Goal: Navigation & Orientation: Find specific page/section

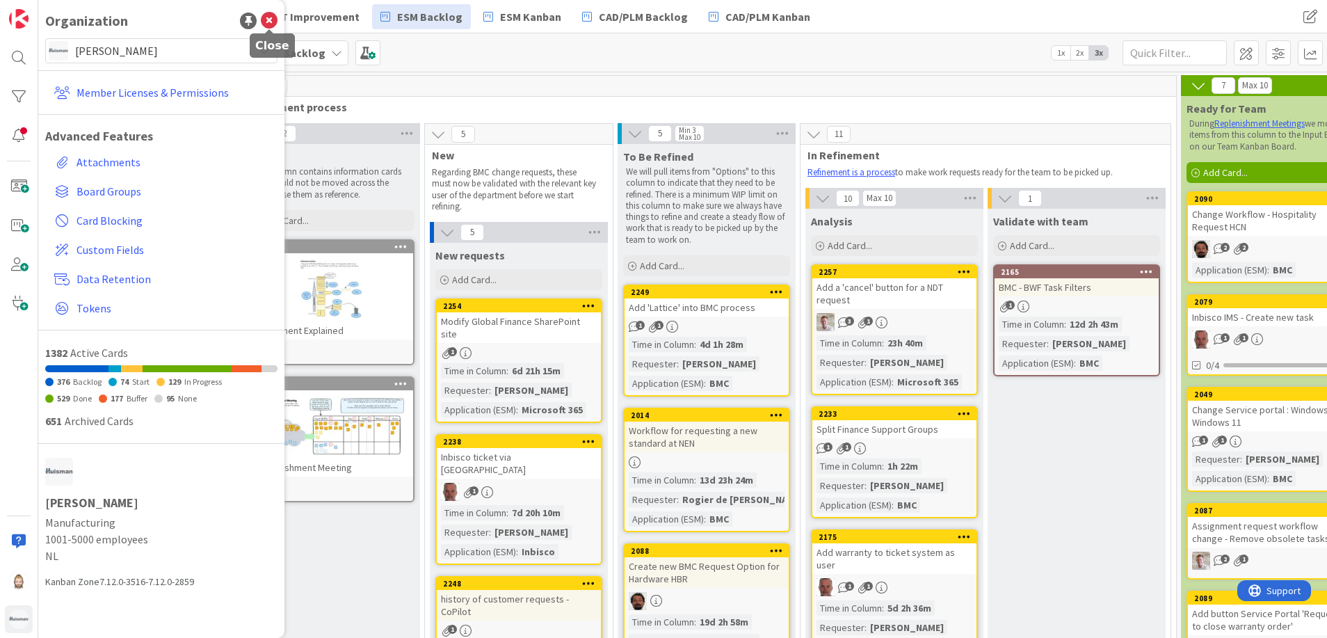
click at [271, 22] on icon at bounding box center [269, 21] width 17 height 17
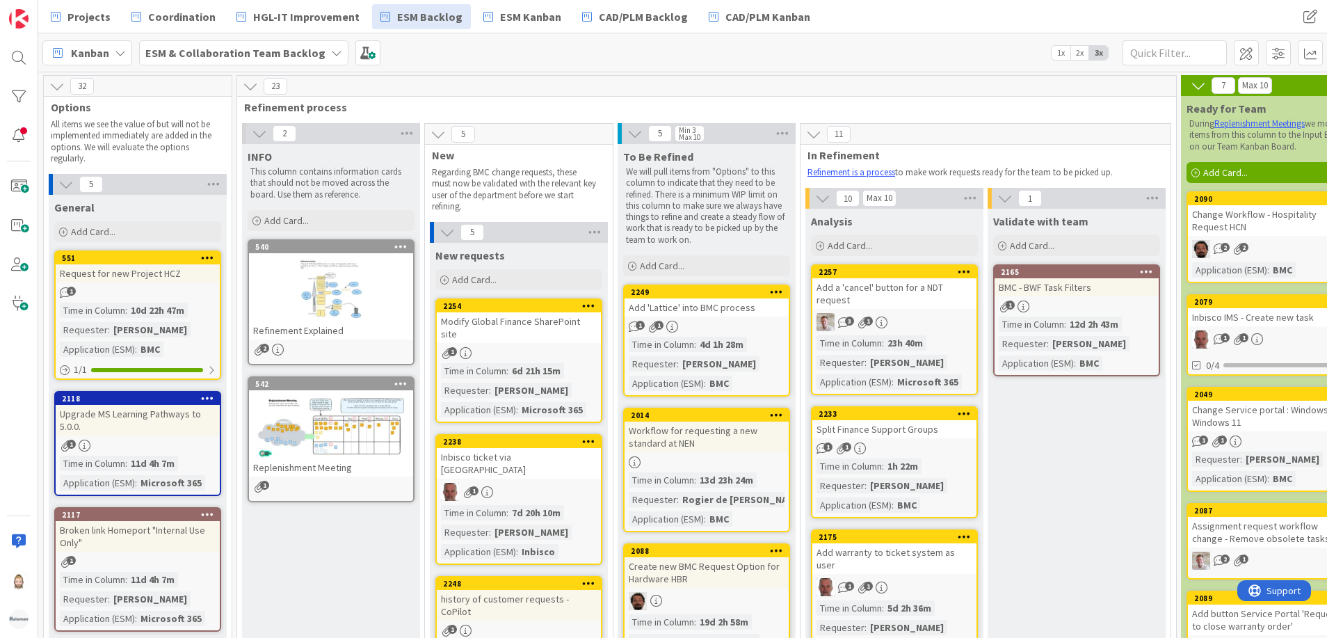
click at [271, 57] on b "ESM & Collaboration Team Backlog" at bounding box center [235, 53] width 180 height 14
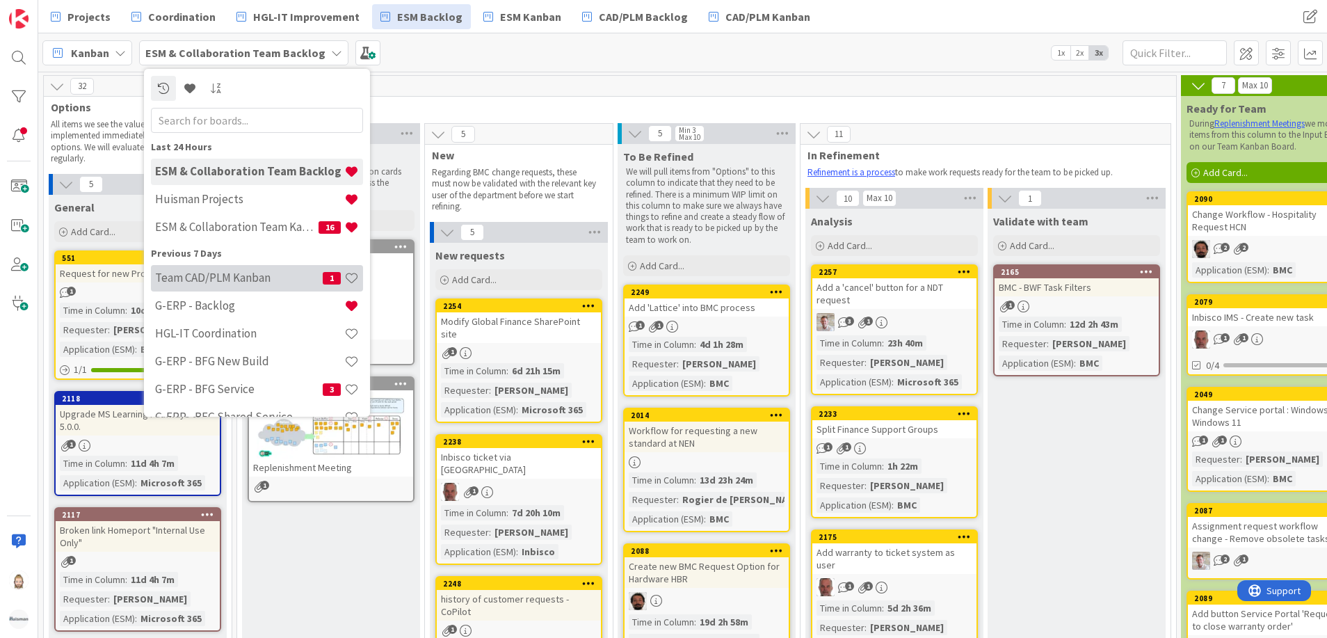
click at [266, 268] on div "Team CAD/PLM Kanban 1" at bounding box center [257, 278] width 212 height 26
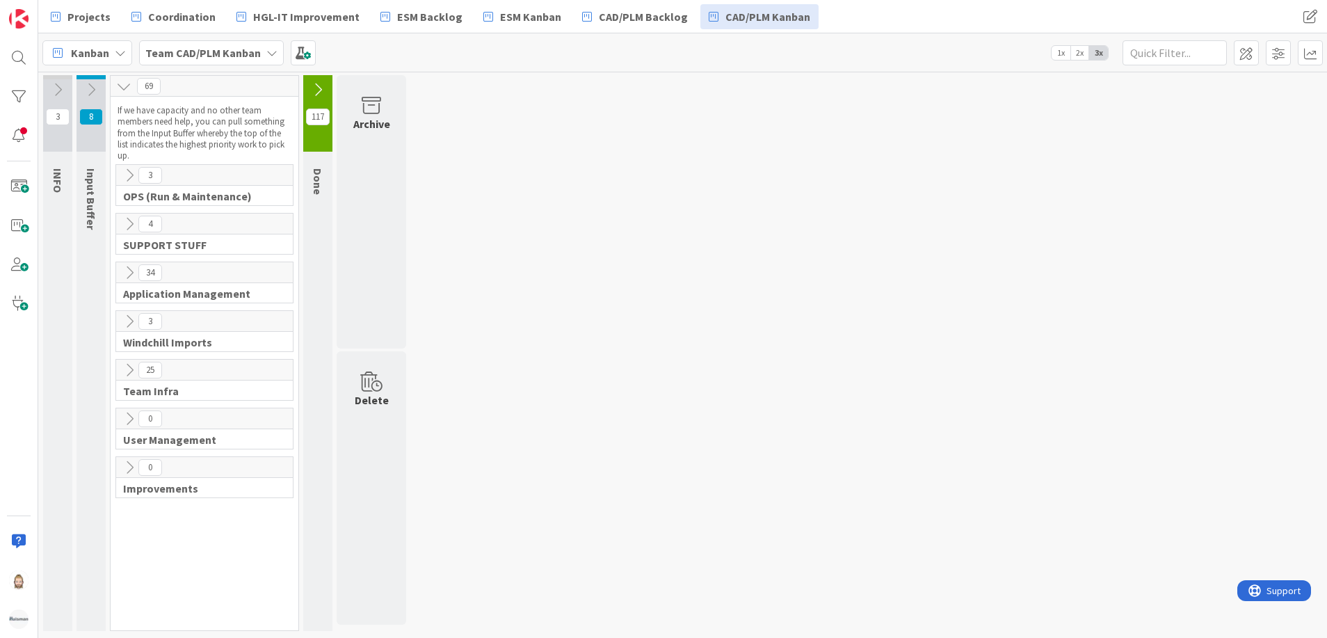
click at [129, 179] on icon at bounding box center [129, 175] width 15 height 15
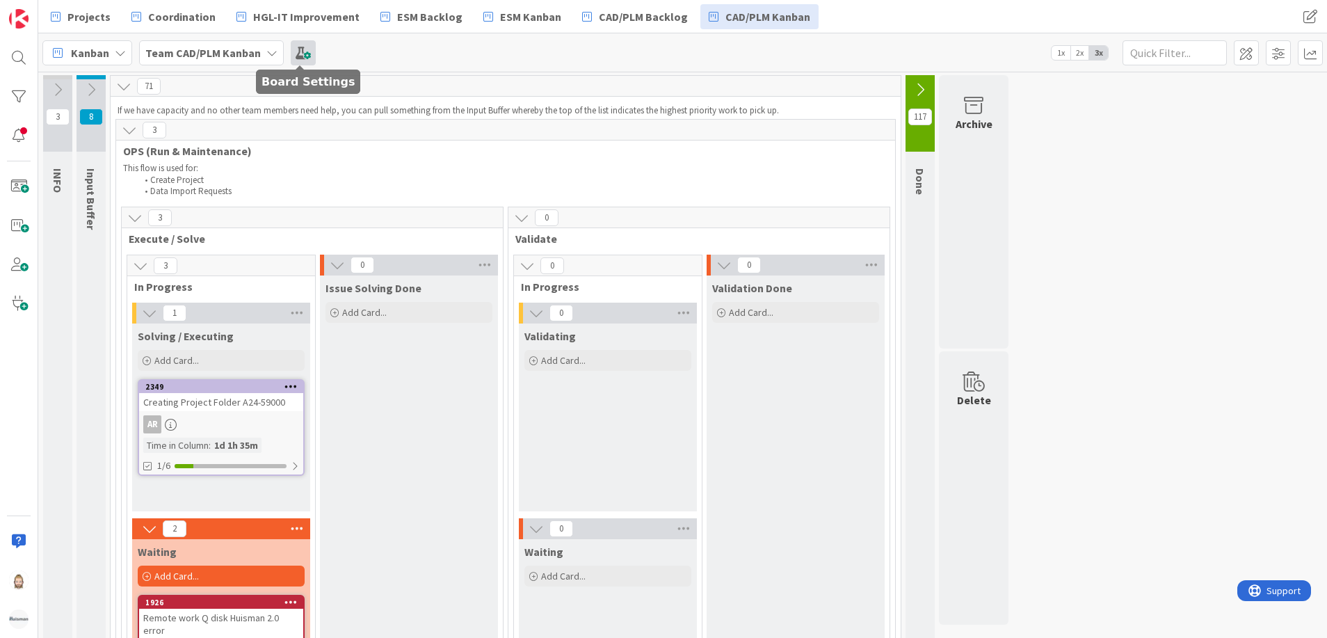
click at [296, 51] on span at bounding box center [303, 52] width 25 height 25
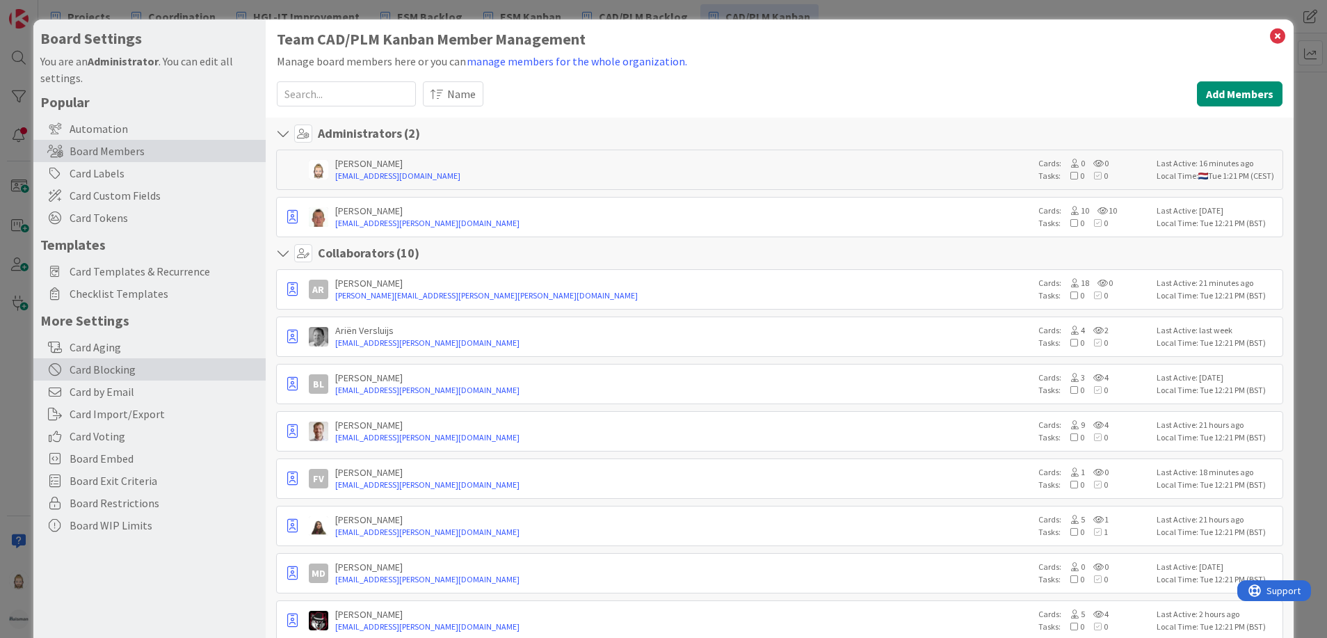
click at [115, 363] on div "Card Blocking" at bounding box center [149, 369] width 232 height 22
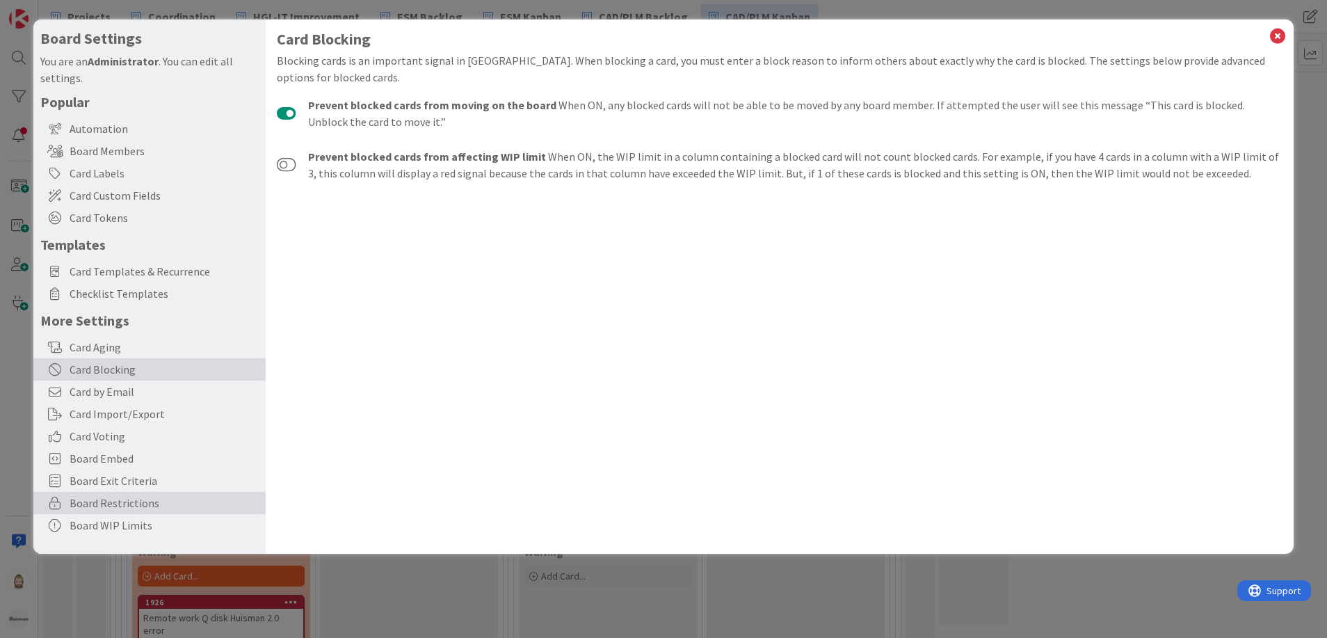
click at [166, 502] on span "Board Restrictions" at bounding box center [164, 502] width 189 height 17
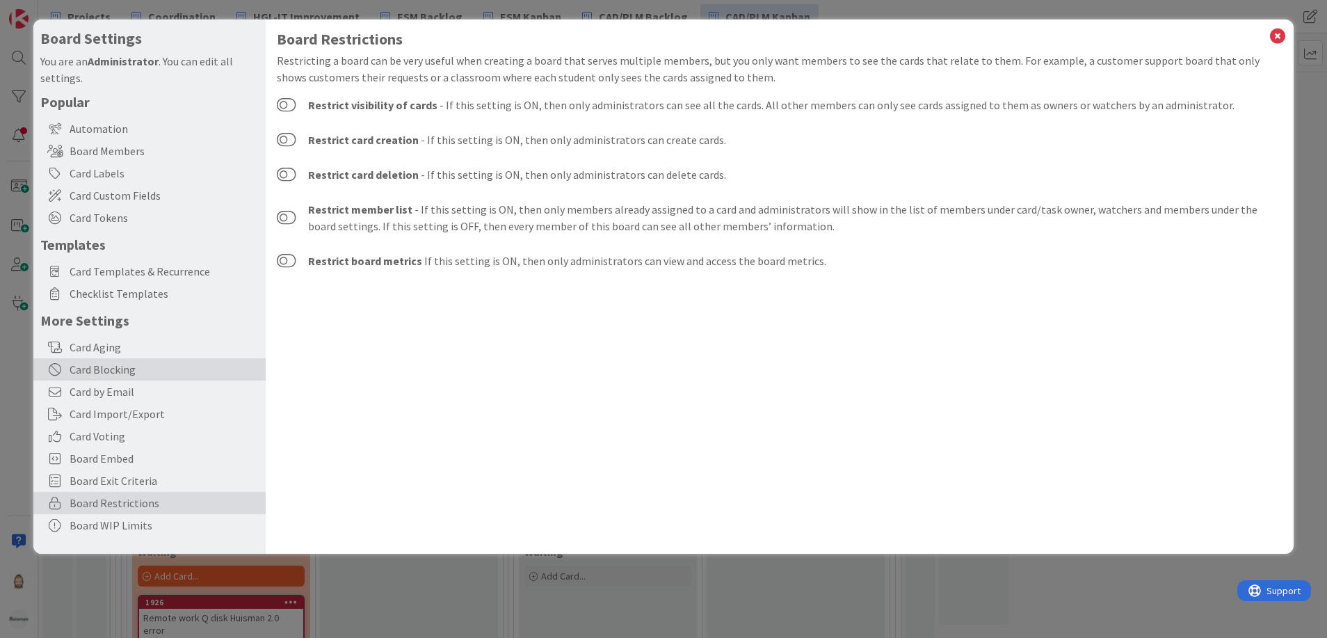
click at [146, 365] on div "Card Blocking" at bounding box center [149, 369] width 232 height 22
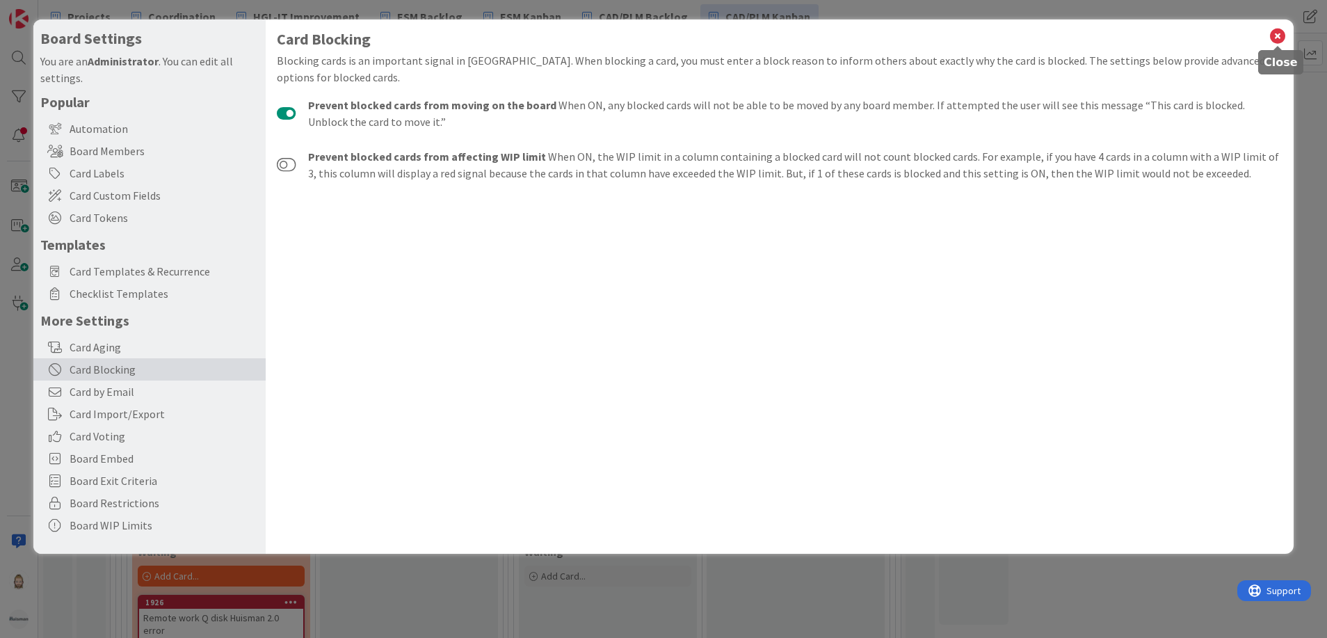
click at [1273, 35] on icon at bounding box center [1277, 35] width 18 height 19
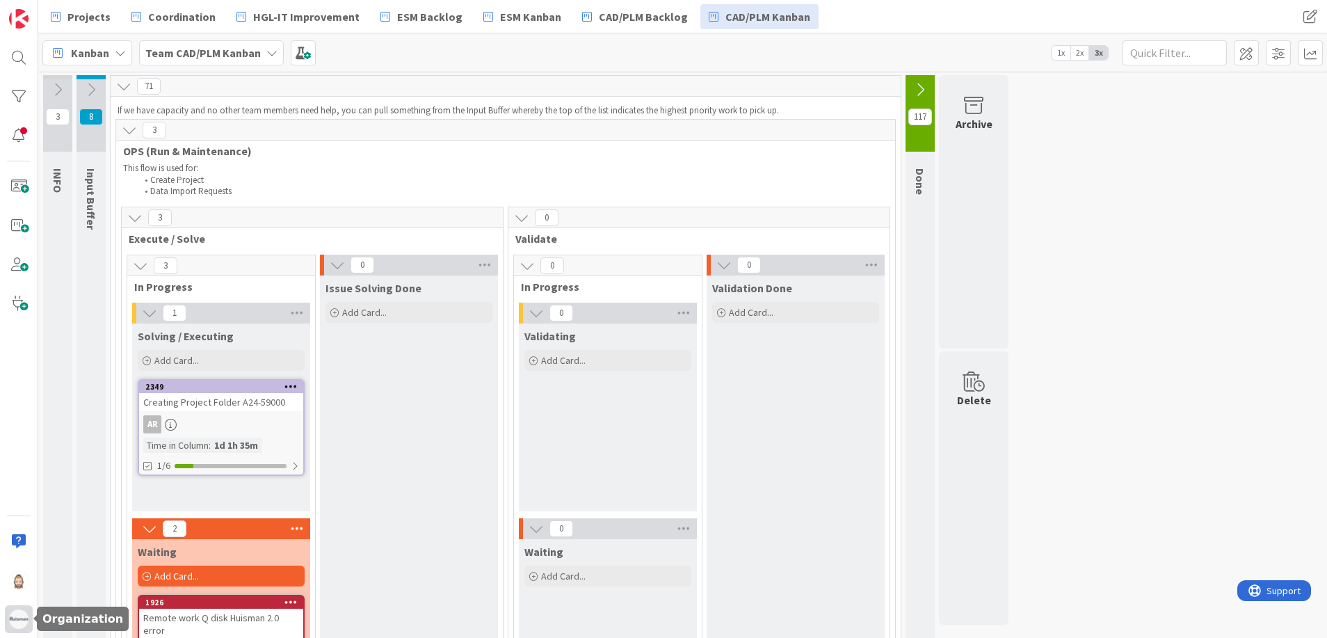
click at [17, 620] on img at bounding box center [18, 618] width 19 height 19
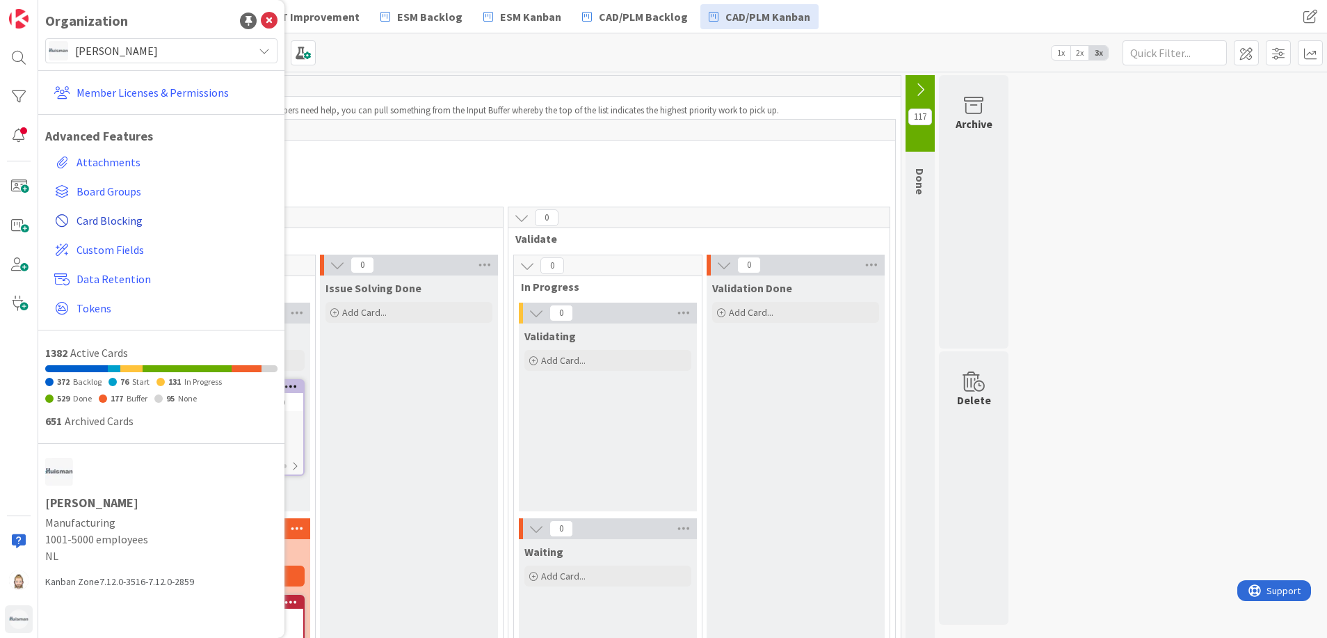
click at [113, 215] on span "Card Blocking" at bounding box center [173, 220] width 195 height 17
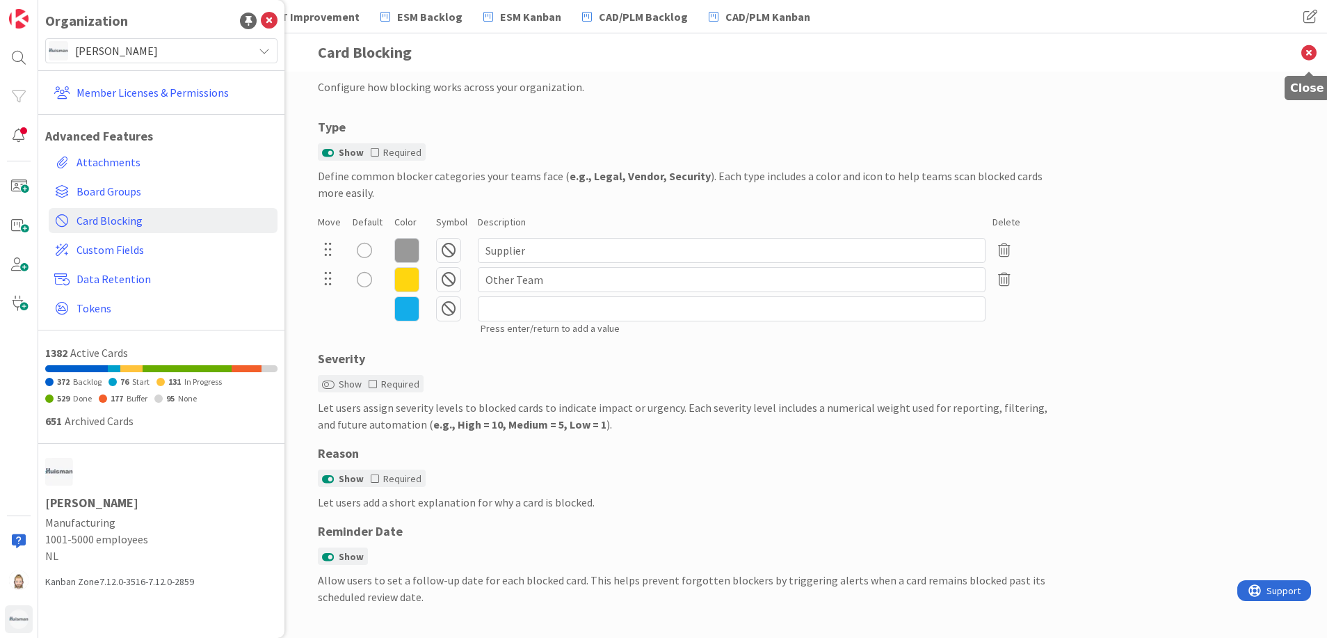
click at [1305, 49] on icon at bounding box center [1309, 52] width 36 height 38
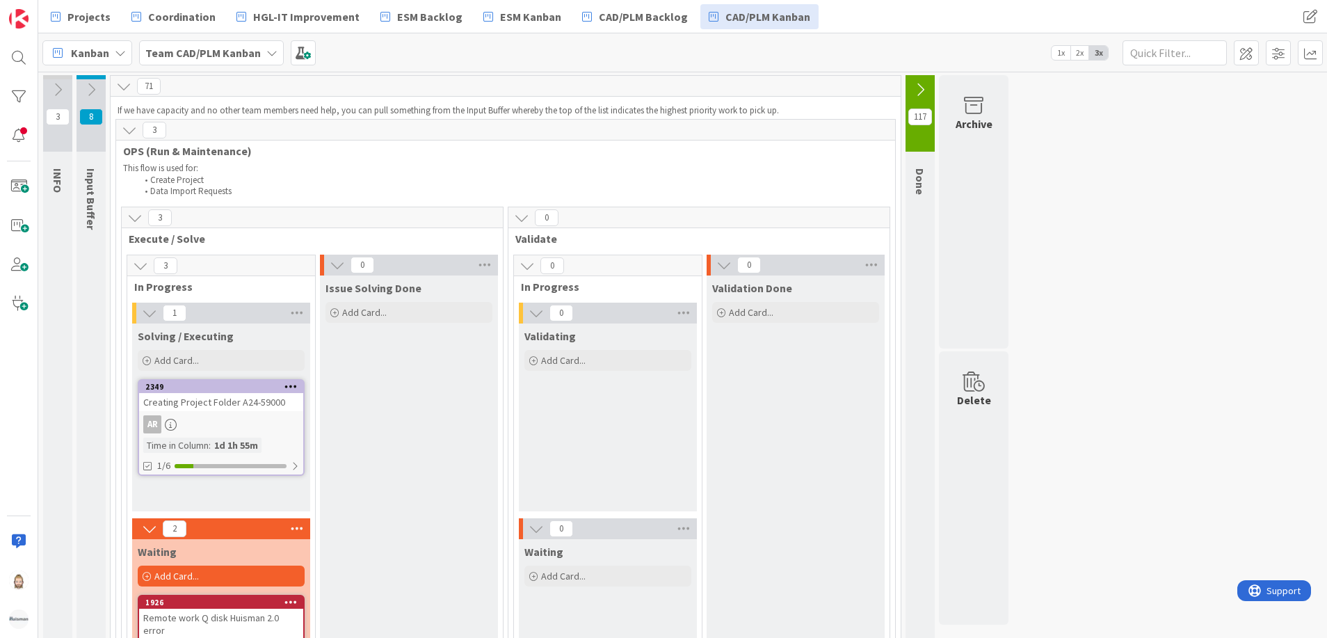
click at [249, 56] on b "Team CAD/PLM Kanban" at bounding box center [202, 53] width 115 height 14
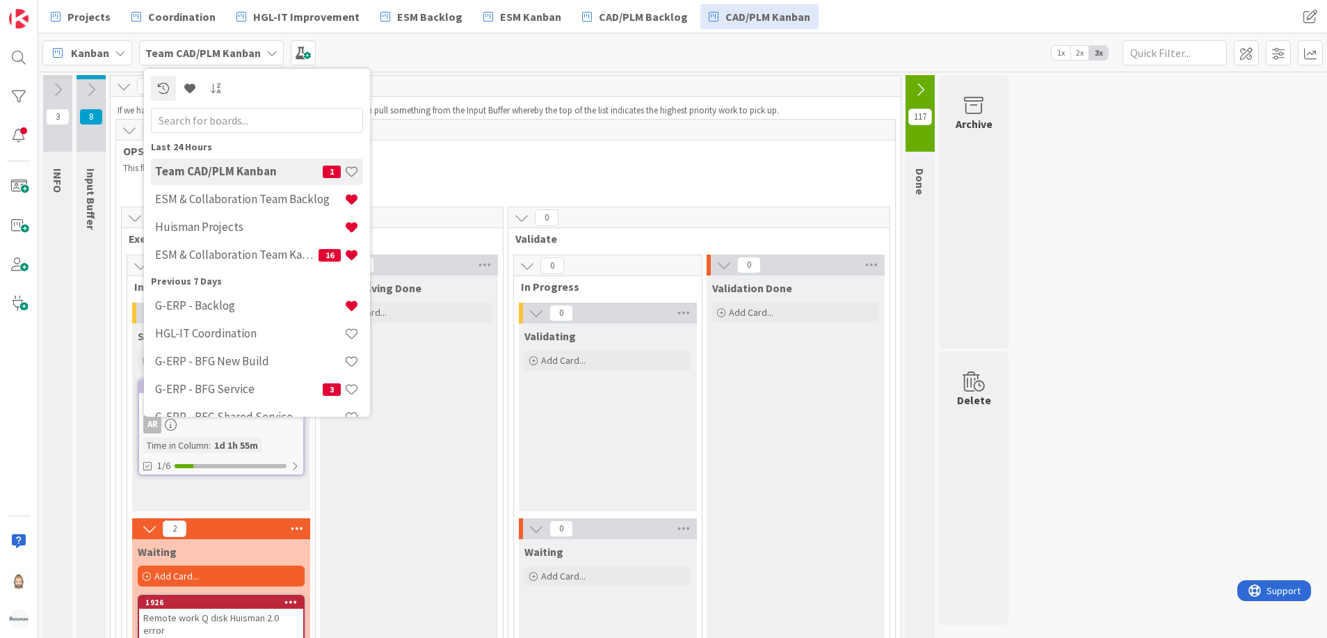
click at [530, 150] on span "OPS (Run & Maintenance)" at bounding box center [500, 151] width 755 height 14
